Goal: Information Seeking & Learning: Check status

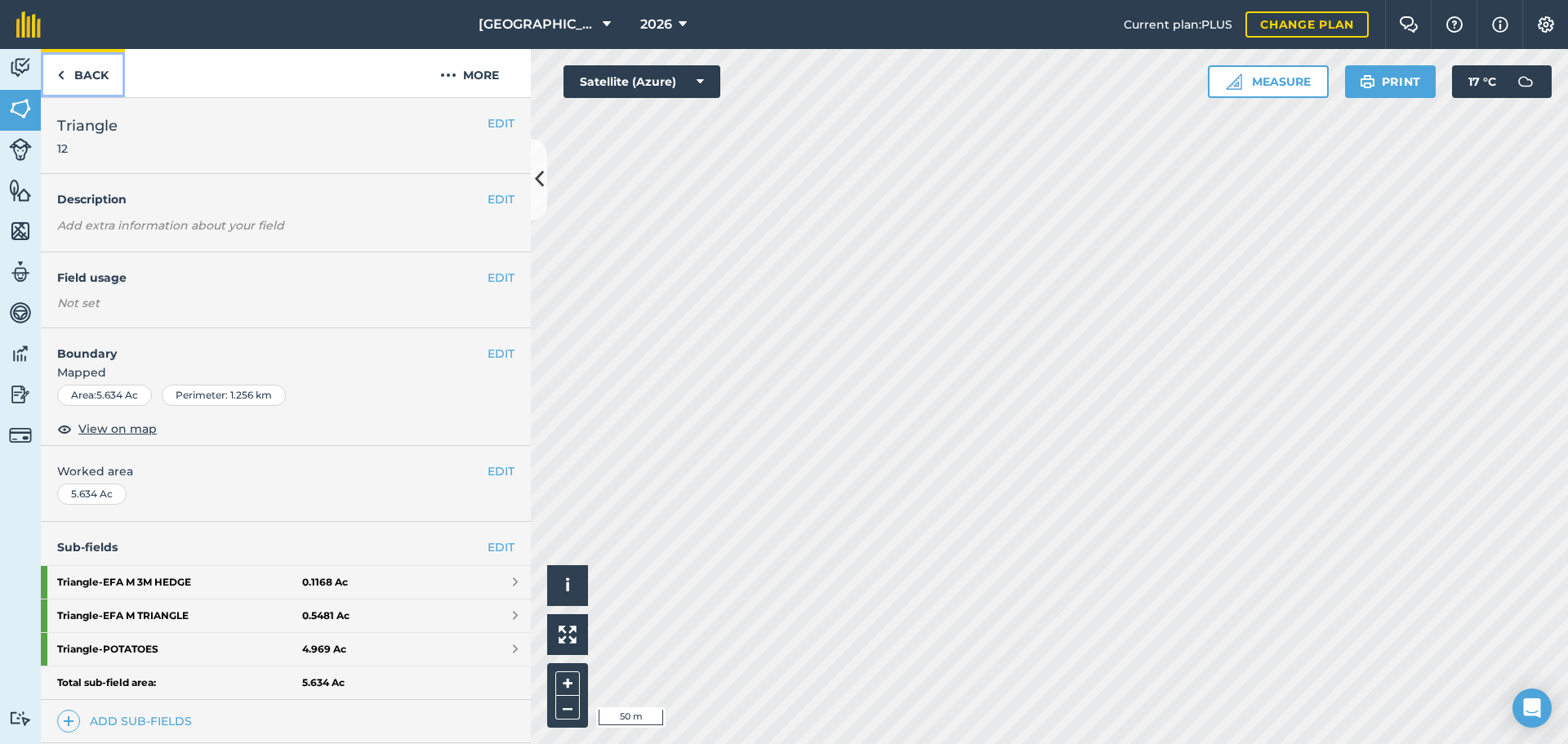
click at [78, 78] on link "Back" at bounding box center [83, 73] width 84 height 48
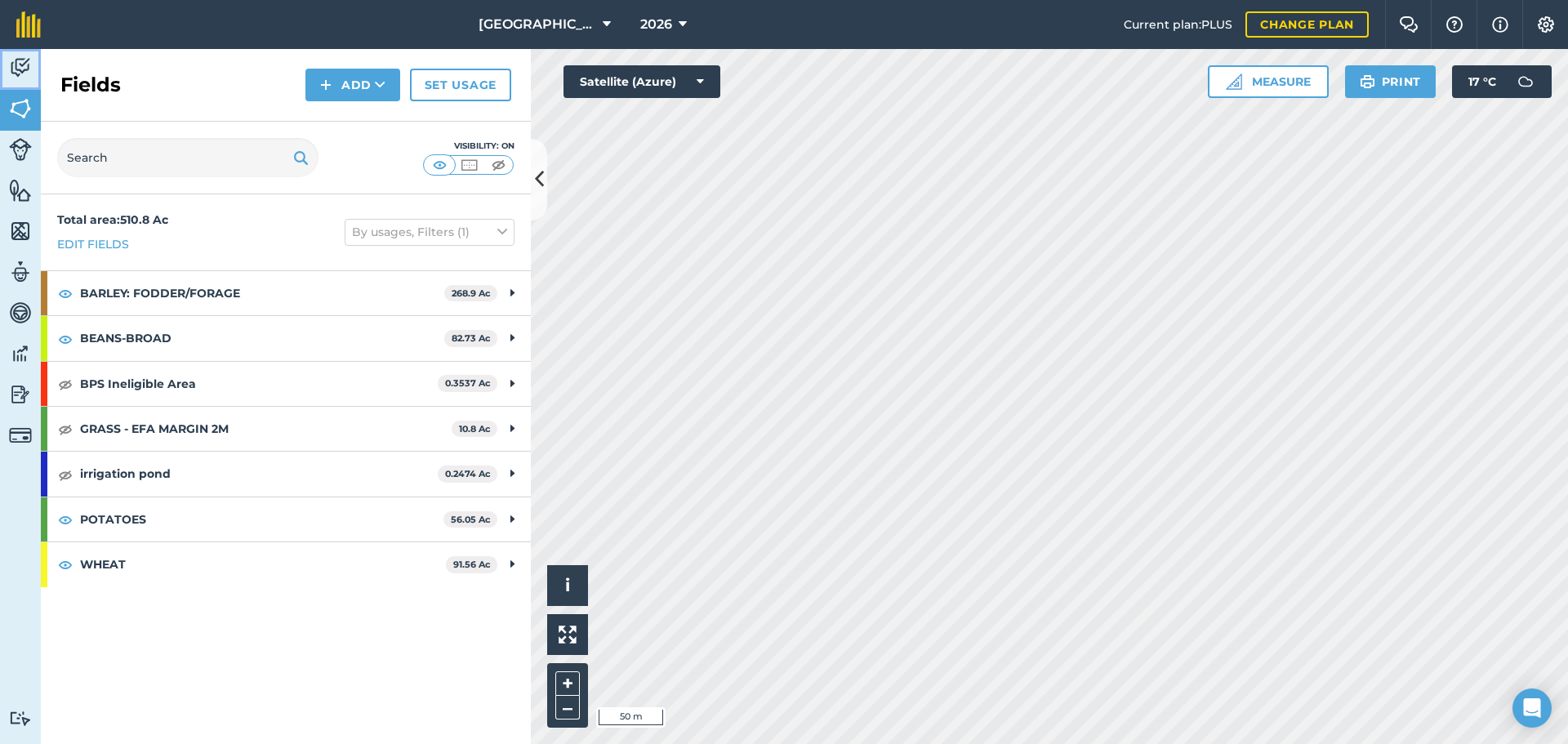
click at [29, 74] on img at bounding box center [20, 68] width 23 height 25
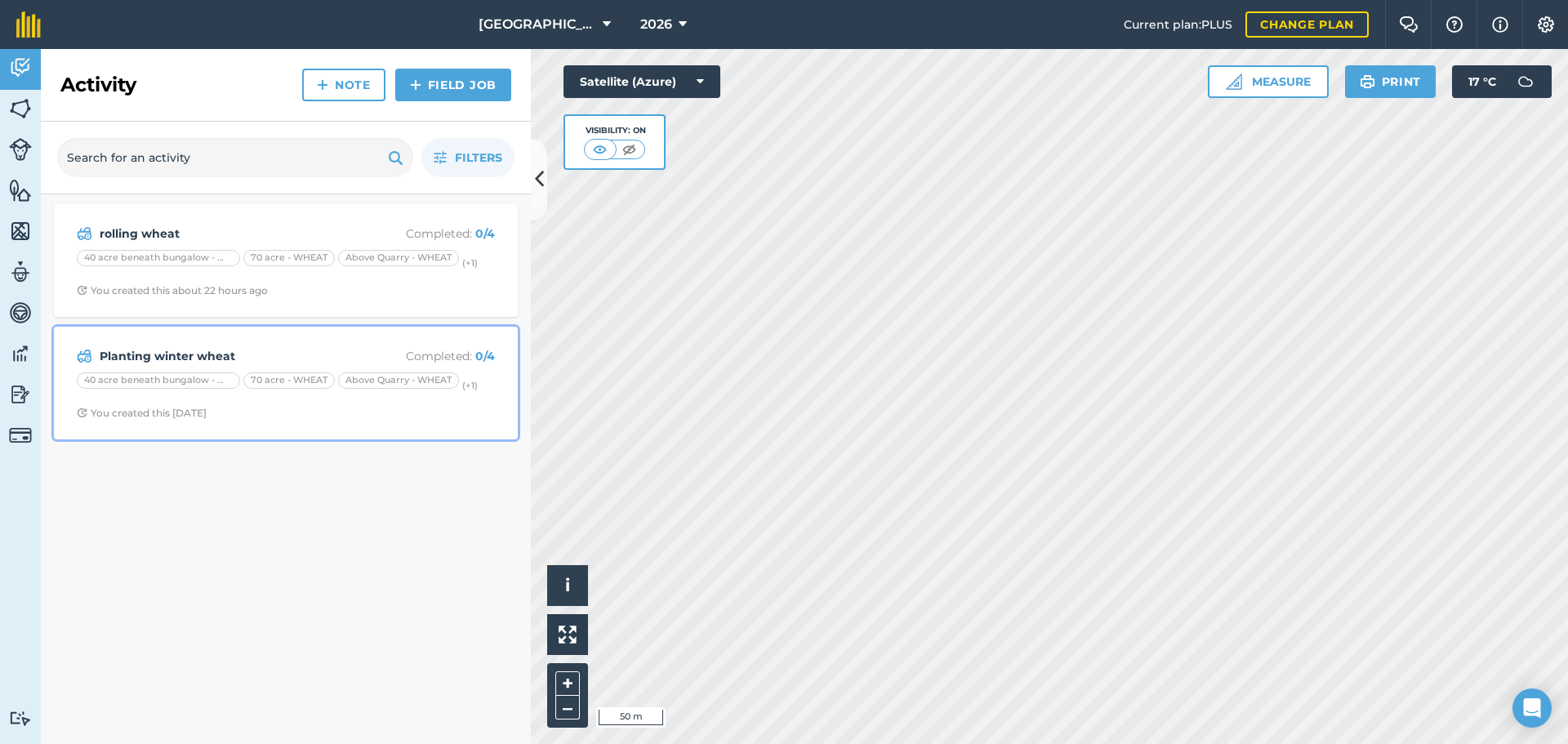
click at [259, 361] on strong "Planting winter wheat" at bounding box center [229, 356] width 259 height 18
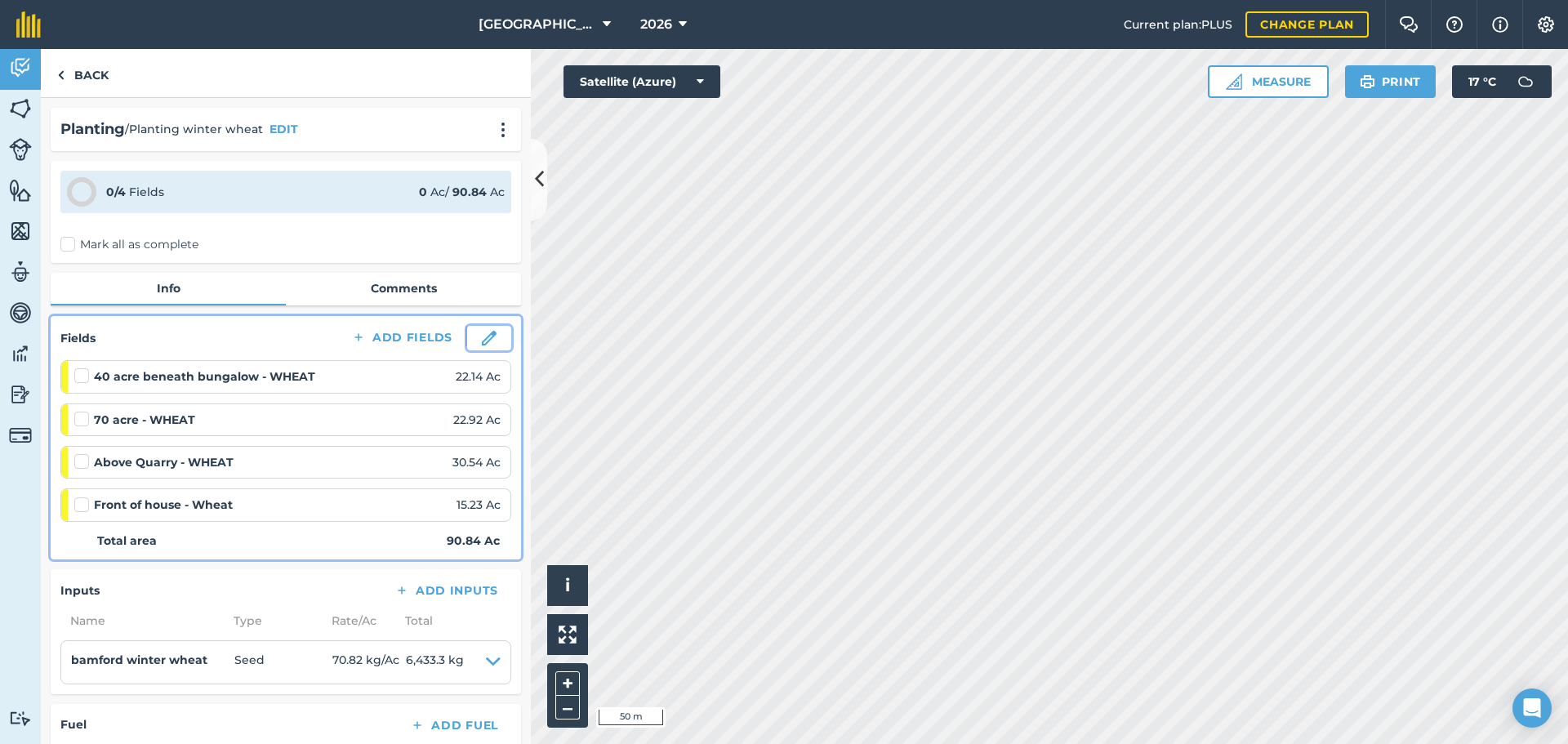
click at [481, 332] on img at bounding box center [488, 338] width 15 height 15
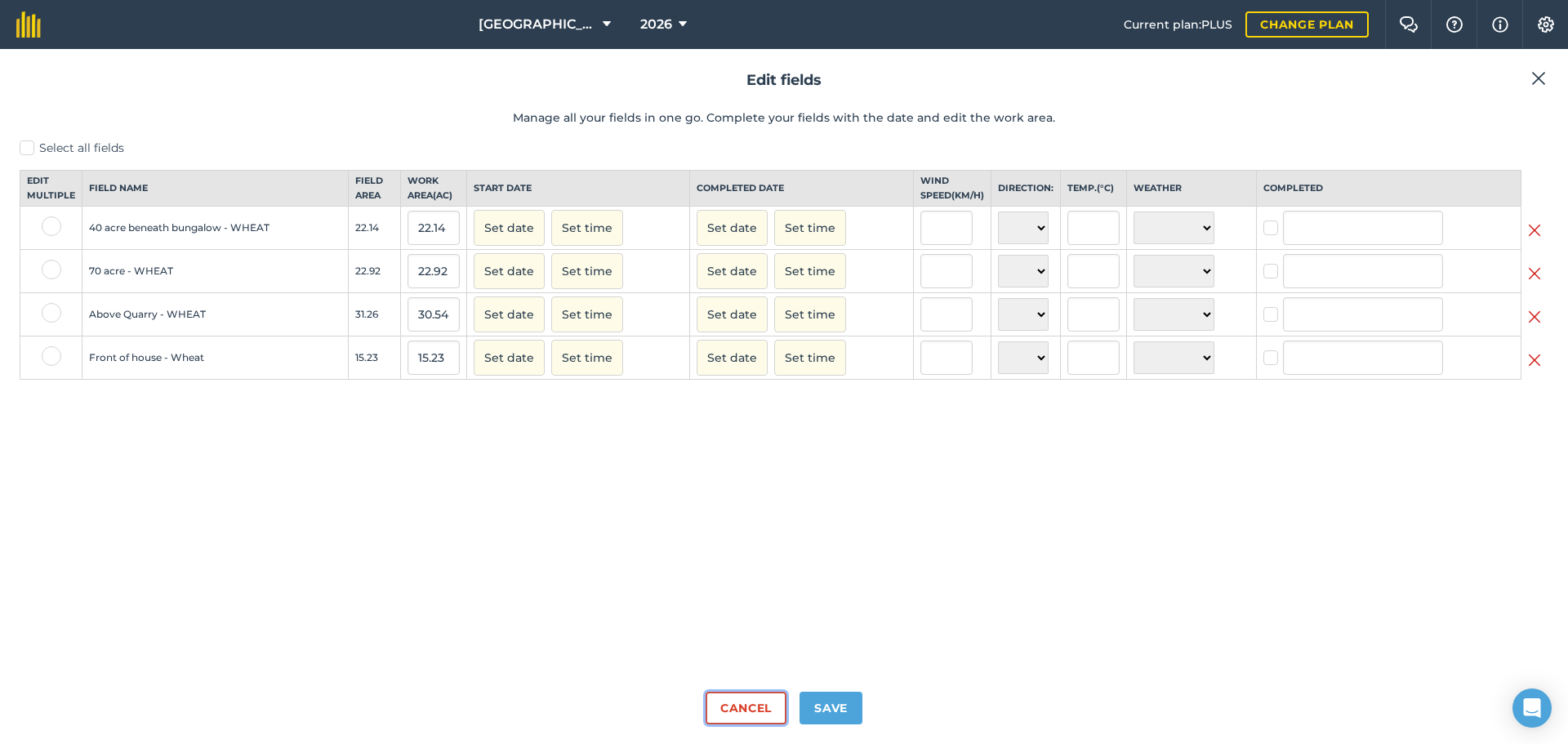
click at [759, 711] on button "Cancel" at bounding box center [745, 708] width 81 height 33
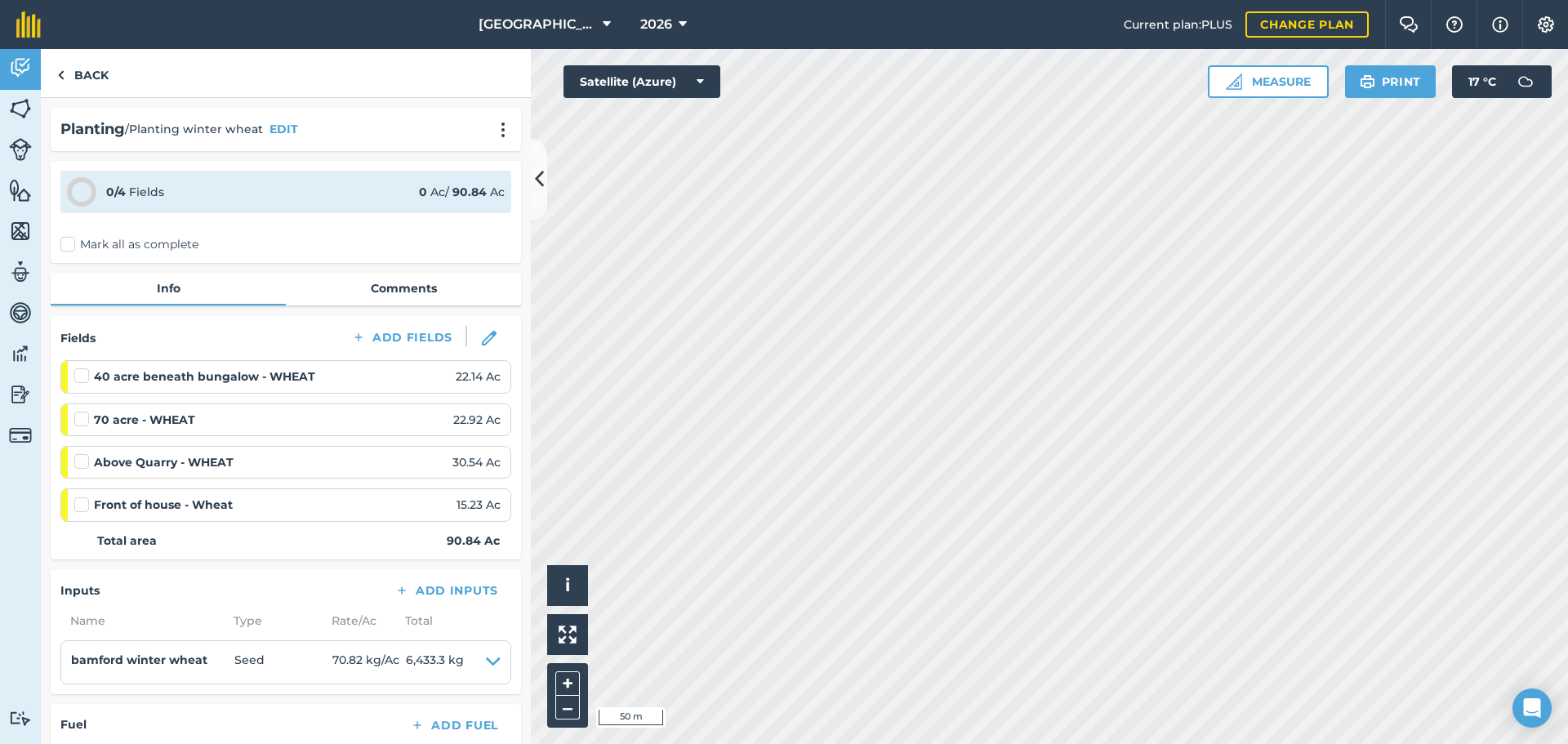
scroll to position [325, 0]
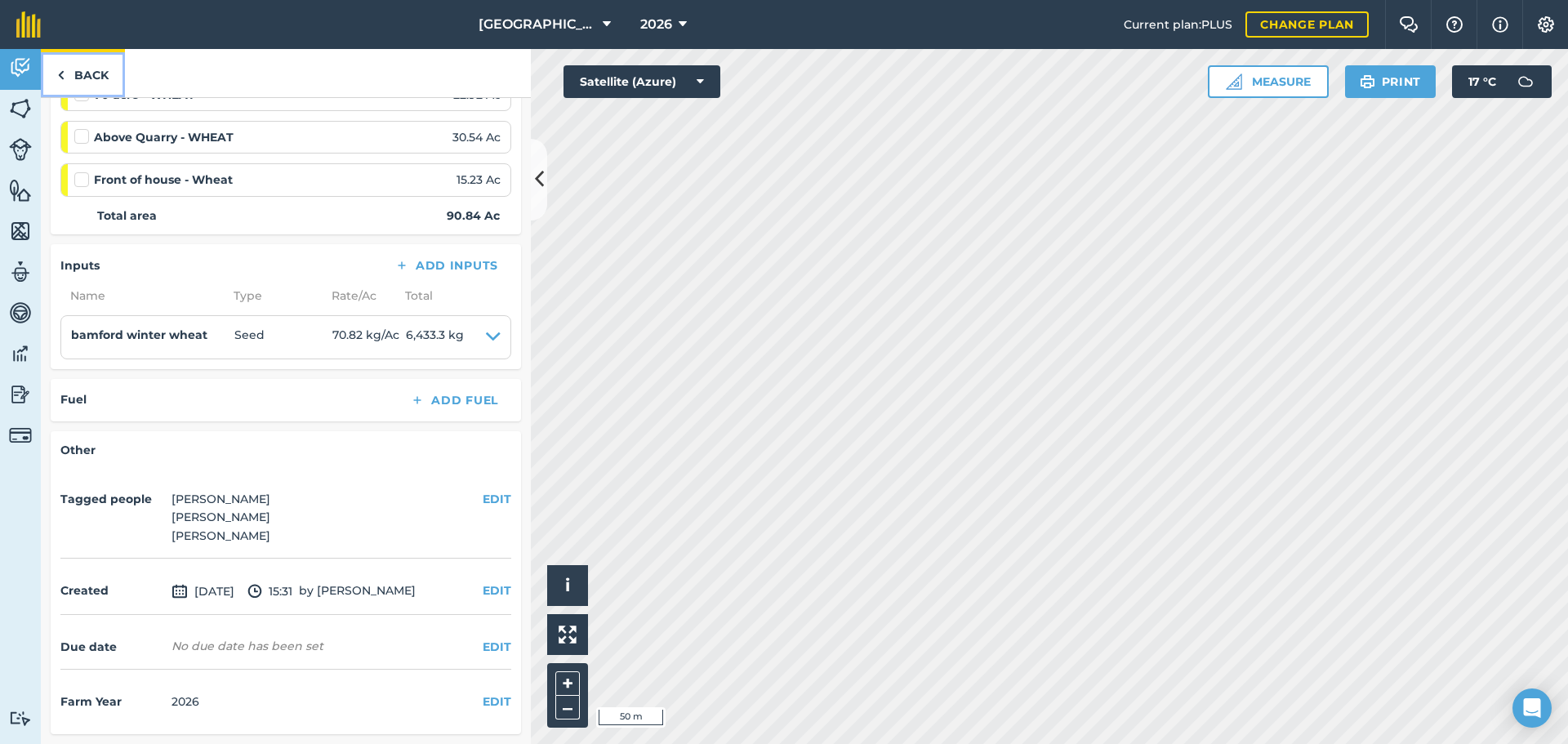
click at [86, 68] on link "Back" at bounding box center [83, 73] width 84 height 48
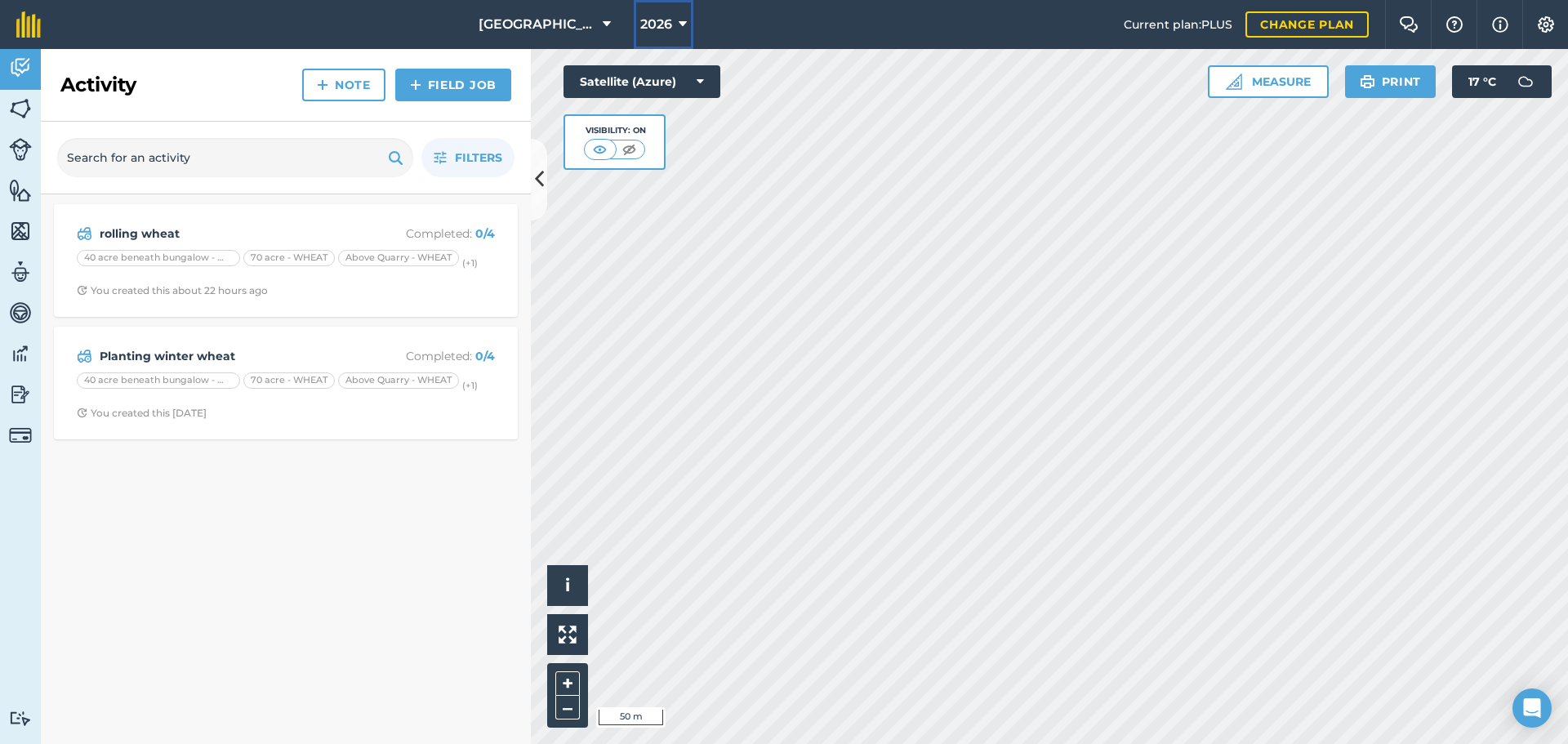
click at [678, 30] on icon at bounding box center [682, 25] width 8 height 20
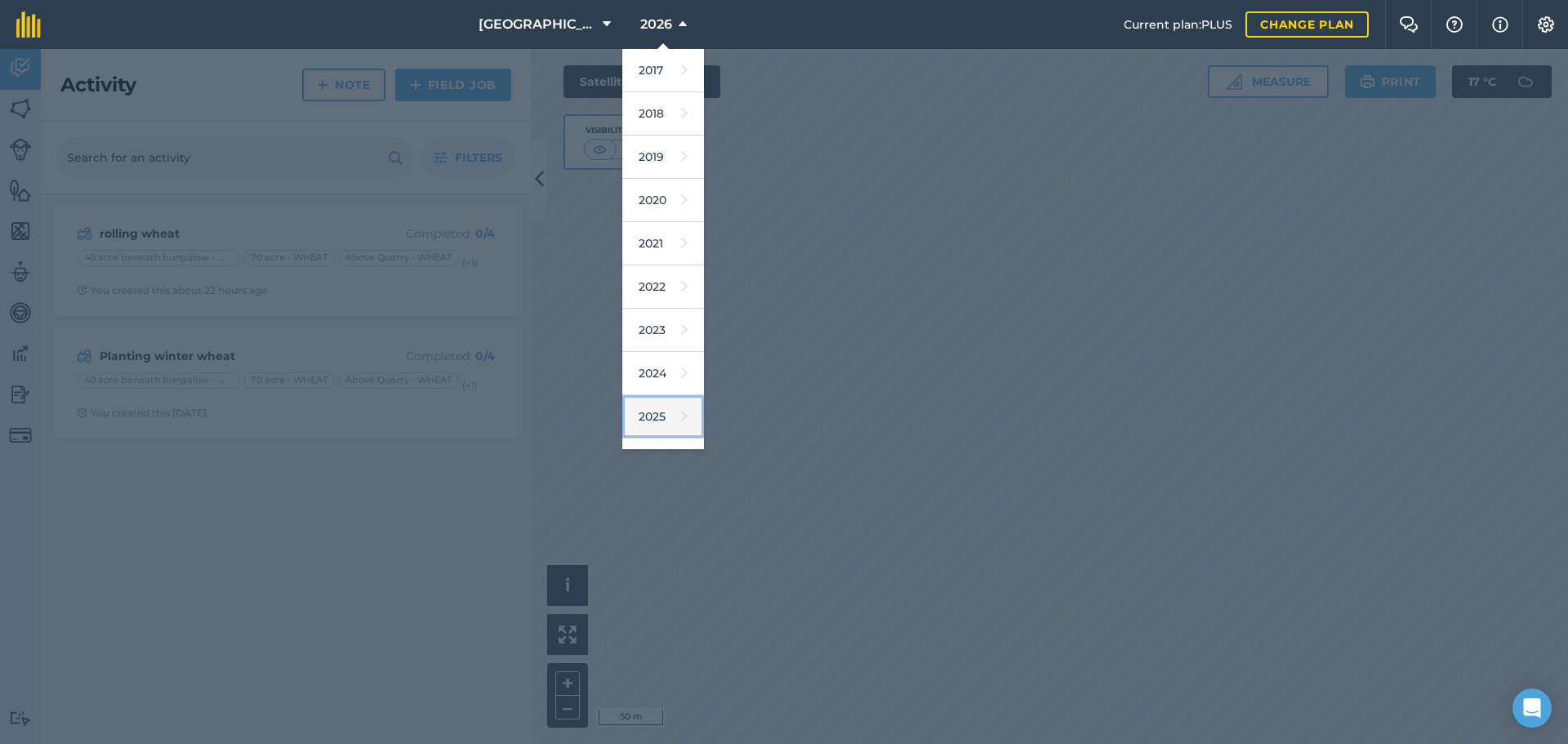
click at [649, 411] on link "2025" at bounding box center [663, 416] width 82 height 43
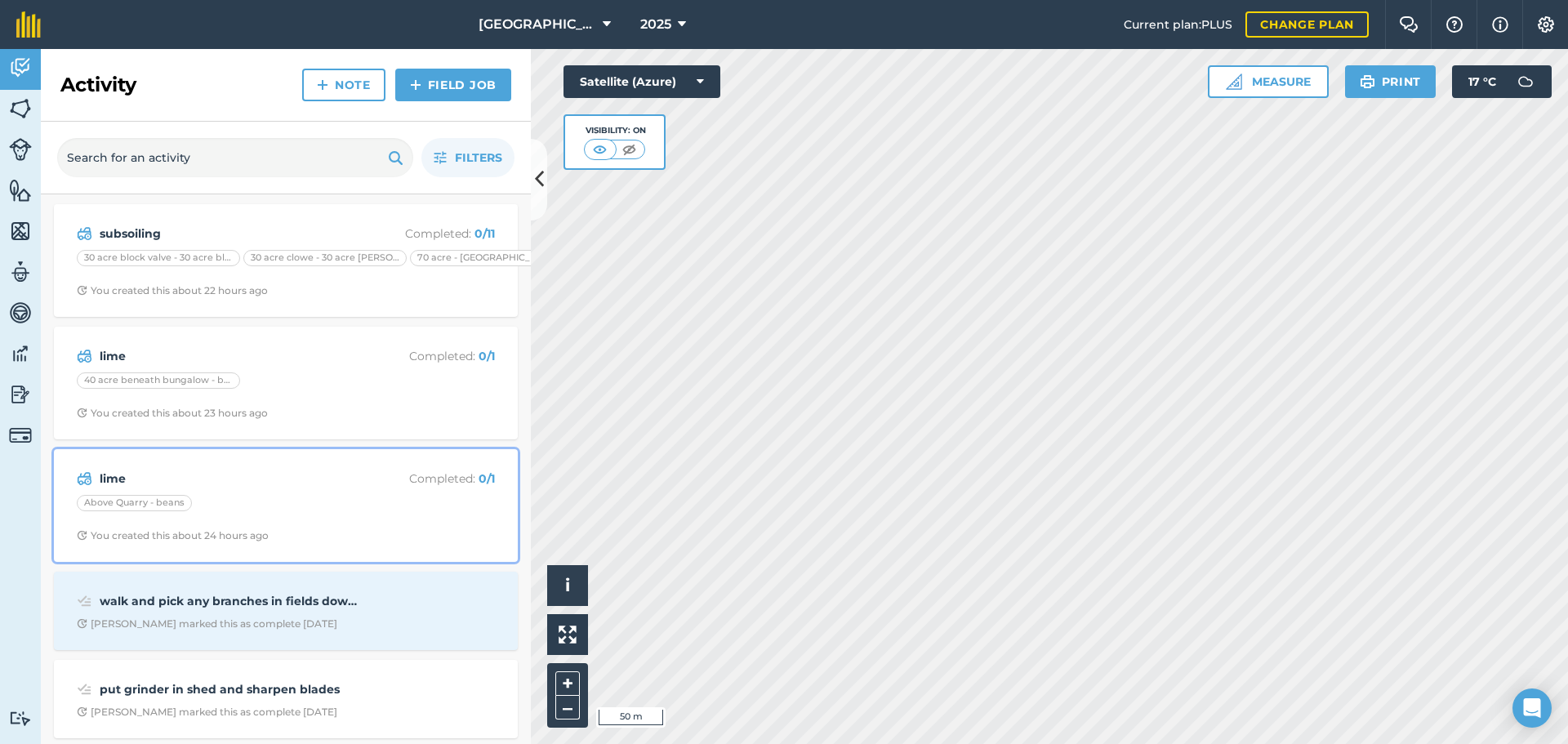
click at [249, 472] on strong "lime" at bounding box center [229, 478] width 259 height 18
